Goal: Transaction & Acquisition: Book appointment/travel/reservation

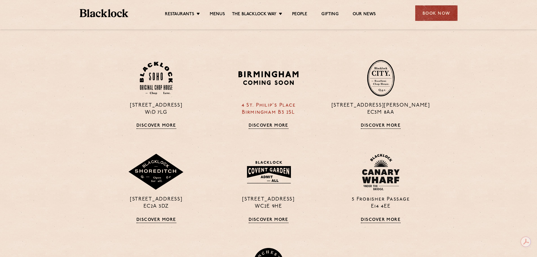
scroll to position [367, 0]
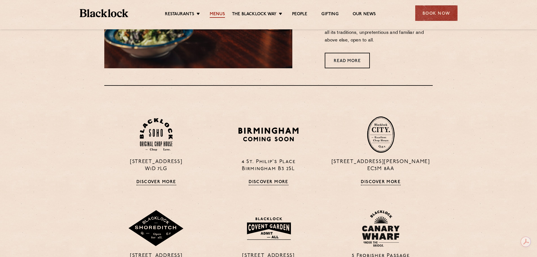
click at [216, 12] on link "Menus" at bounding box center [217, 15] width 15 height 6
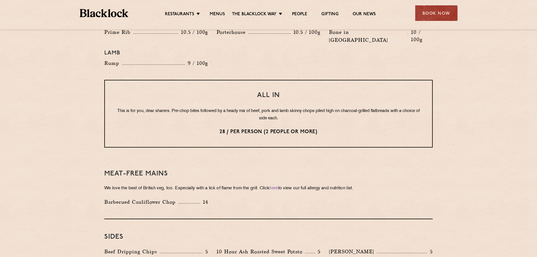
scroll to position [677, 0]
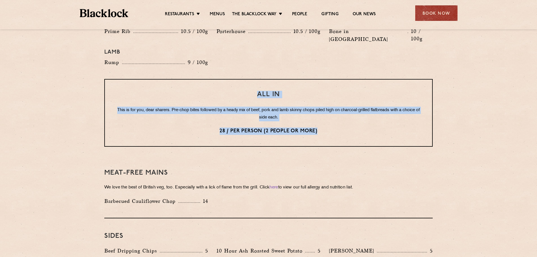
drag, startPoint x: 355, startPoint y: 118, endPoint x: 128, endPoint y: 77, distance: 230.7
click at [128, 79] on div "All In This is for you, dear sharers. Pre-chop bites followed by a heady mix of…" at bounding box center [268, 113] width 329 height 68
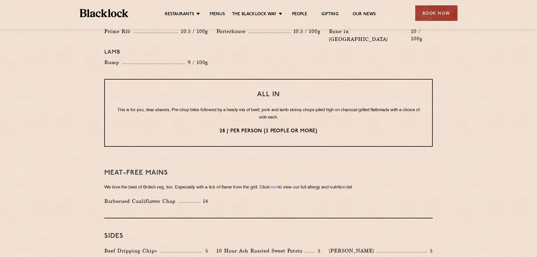
click at [370, 169] on h3 "Meat-Free mains" at bounding box center [268, 172] width 329 height 7
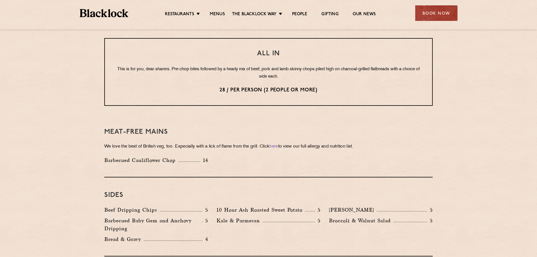
scroll to position [705, 0]
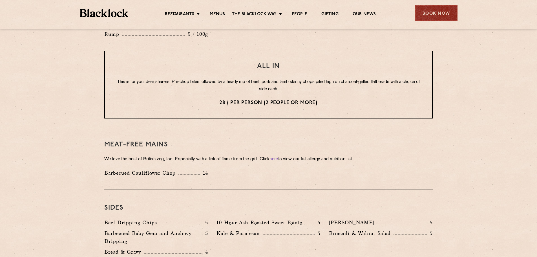
click at [444, 14] on div "Book Now" at bounding box center [437, 13] width 42 height 16
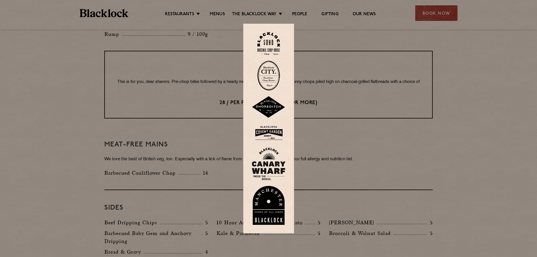
click at [275, 79] on img at bounding box center [269, 76] width 23 height 30
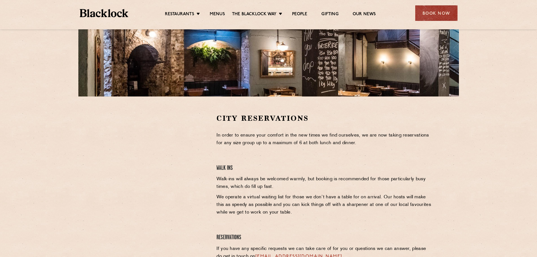
scroll to position [141, 0]
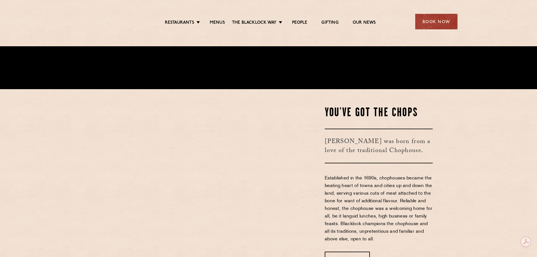
scroll to position [169, 0]
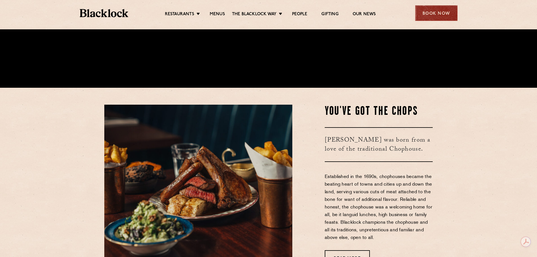
click at [435, 19] on div "Book Now" at bounding box center [437, 13] width 42 height 16
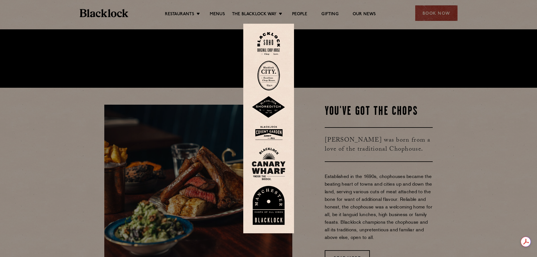
click at [273, 77] on img at bounding box center [269, 76] width 23 height 30
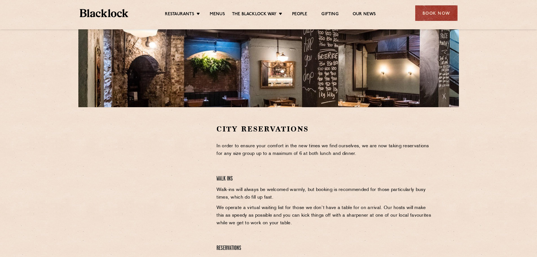
scroll to position [141, 0]
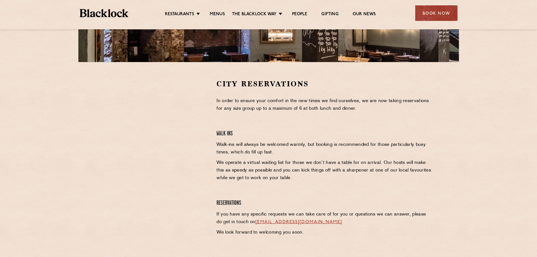
click at [32, 133] on section "City Reservations In order to ensure your comfort in the new times we find ours…" at bounding box center [268, 164] width 537 height 205
click at [97, 111] on div "City Reservations In order to ensure your comfort in the new times we find ours…" at bounding box center [268, 164] width 343 height 171
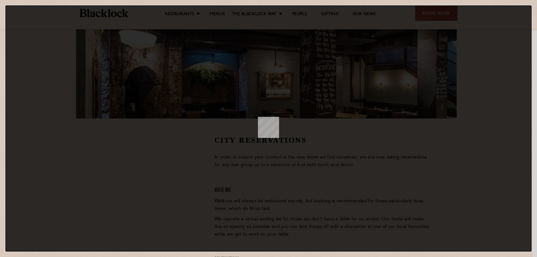
scroll to position [0, 0]
